Goal: Transaction & Acquisition: Purchase product/service

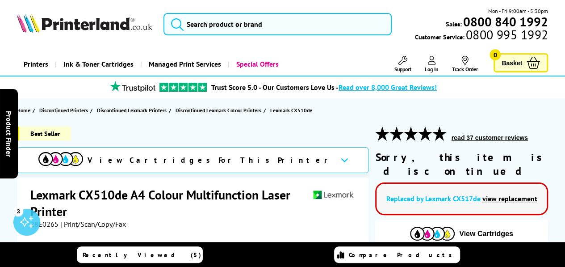
click at [197, 157] on span "View Cartridges For This Printer" at bounding box center [211, 160] width 246 height 10
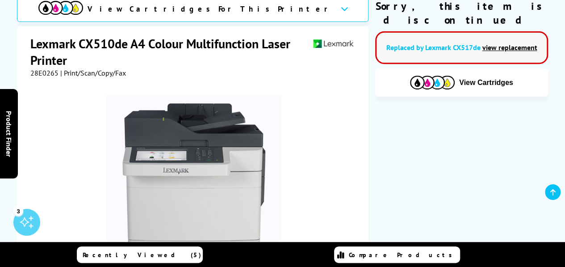
scroll to position [17, 0]
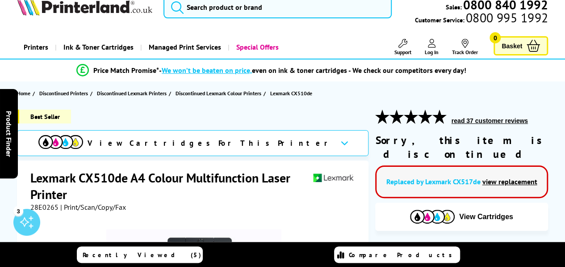
click at [204, 142] on span "View Cartridges For This Printer" at bounding box center [211, 143] width 246 height 10
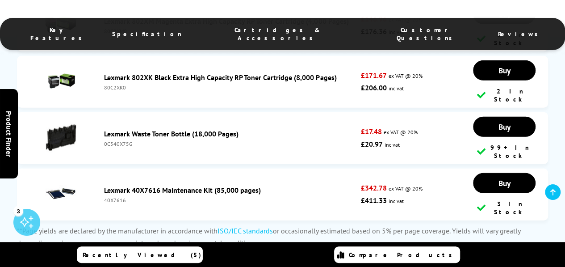
scroll to position [2919, 0]
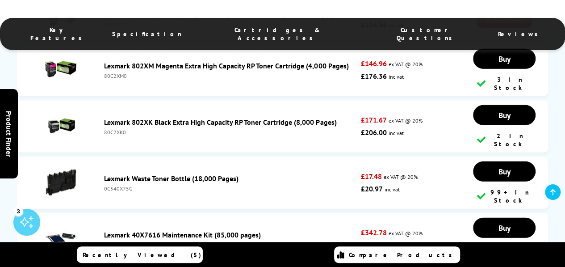
drag, startPoint x: 133, startPoint y: 99, endPoint x: 98, endPoint y: 99, distance: 35.3
click at [98, 157] on li "Lexmark Waste Toner Bottle (18,000 Pages) 0C540X75G £17.48 ex VAT @ 20% £20.97 …" at bounding box center [282, 183] width 531 height 52
copy li "Lexmark Waste Toner Bottle (18,000 Pages) 0C540X75G"
